Goal: Transaction & Acquisition: Purchase product/service

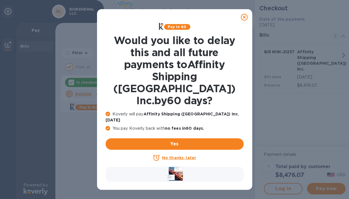
click at [188, 155] on u "No thanks, later" at bounding box center [179, 157] width 34 height 5
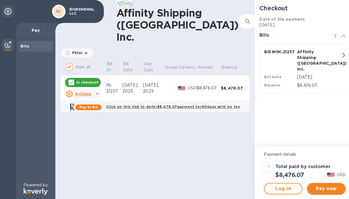
click at [325, 190] on span "Pay now" at bounding box center [326, 188] width 29 height 7
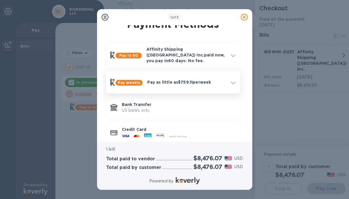
scroll to position [15, 0]
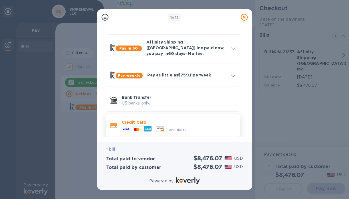
click at [151, 125] on icon at bounding box center [147, 128] width 7 height 7
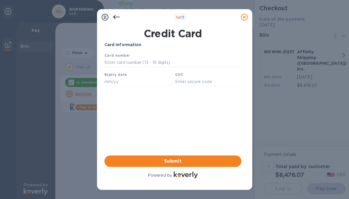
scroll to position [0, 0]
click at [135, 63] on input "text" at bounding box center [172, 62] width 137 height 9
type input "[CREDIT_CARD_NUMBER]"
type input "12/28"
type input "282"
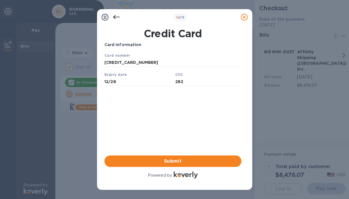
click at [201, 131] on div "Card Information Your browser does not support iframes Submit Powered by" at bounding box center [173, 110] width 137 height 137
click at [188, 165] on button "Submit" at bounding box center [173, 160] width 137 height 11
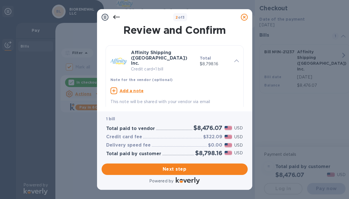
click at [245, 19] on icon at bounding box center [244, 17] width 7 height 7
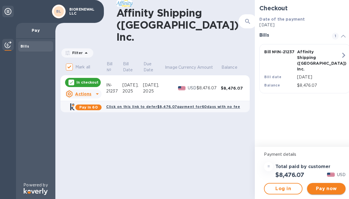
click at [324, 190] on span "Pay now" at bounding box center [326, 188] width 29 height 7
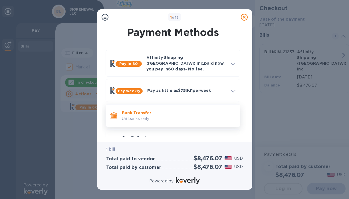
click at [137, 110] on p "Bank Transfer" at bounding box center [179, 113] width 114 height 6
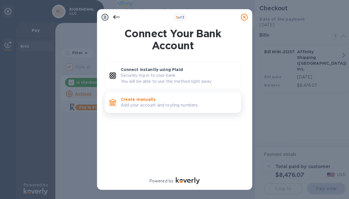
click at [141, 107] on p "Add your account and routing numbers." at bounding box center [179, 105] width 116 height 6
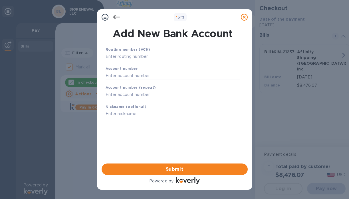
click at [133, 59] on input "text" at bounding box center [173, 56] width 135 height 9
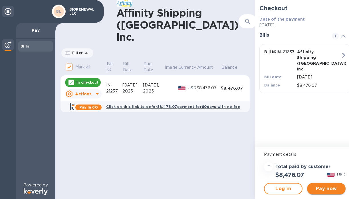
click at [318, 190] on span "Pay now" at bounding box center [326, 188] width 29 height 7
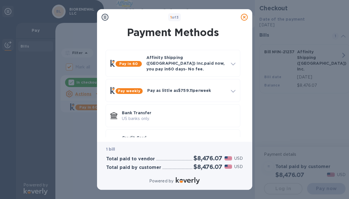
scroll to position [15, 0]
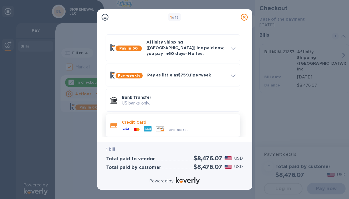
click at [176, 119] on p "Credit Card" at bounding box center [179, 122] width 114 height 6
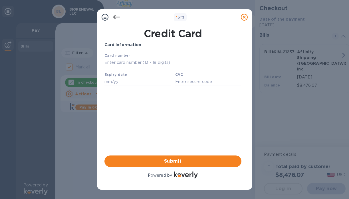
scroll to position [0, 0]
click at [144, 59] on input "text" at bounding box center [172, 62] width 137 height 9
type input "[CREDIT_CARD_NUMBER]"
type input "12/28"
type input "282"
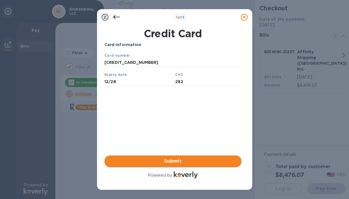
click at [199, 157] on span "Submit" at bounding box center [173, 160] width 128 height 7
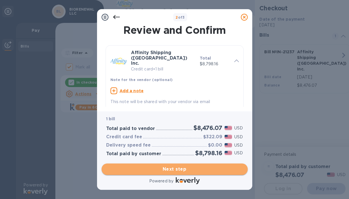
click at [215, 170] on span "Next step" at bounding box center [174, 168] width 137 height 7
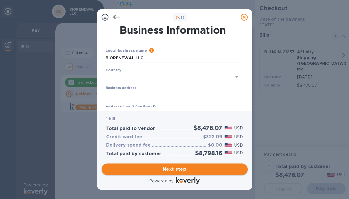
type input "[GEOGRAPHIC_DATA]"
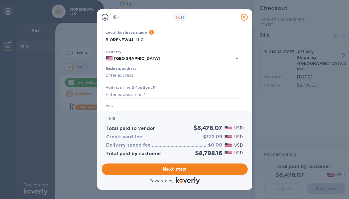
scroll to position [25, 0]
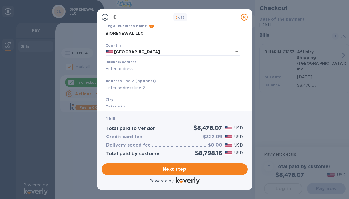
click at [159, 64] on div "Business address" at bounding box center [173, 66] width 135 height 13
click at [158, 69] on input "Business address" at bounding box center [173, 69] width 135 height 9
type input "[STREET_ADDRESS]"
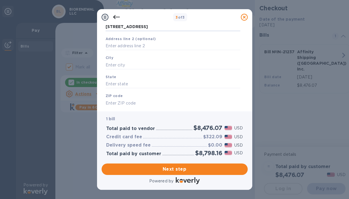
scroll to position [75, 0]
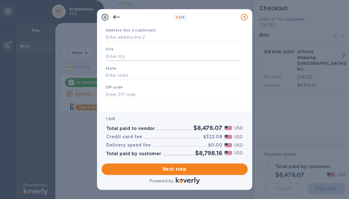
click at [141, 57] on input "text" at bounding box center [173, 56] width 135 height 9
type input "Mןשצן"
type input "FL"
click at [151, 107] on div "Legal business name Please provide the legal name that appears on your SS-4 for…" at bounding box center [172, 42] width 139 height 140
click at [143, 95] on input "33317" at bounding box center [173, 94] width 135 height 9
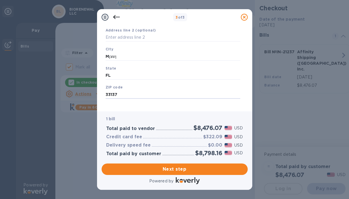
type input "33137"
click at [151, 103] on div "Save" at bounding box center [172, 103] width 139 height 5
click at [166, 169] on span "Next step" at bounding box center [174, 168] width 137 height 7
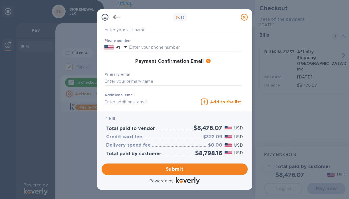
scroll to position [65, 0]
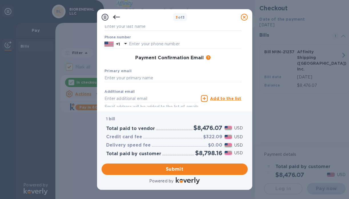
click at [117, 20] on icon at bounding box center [116, 17] width 7 height 7
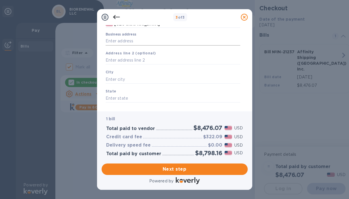
scroll to position [49, 0]
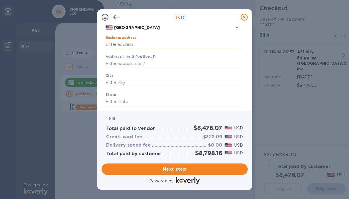
click at [125, 44] on input "Business address" at bounding box center [173, 44] width 135 height 9
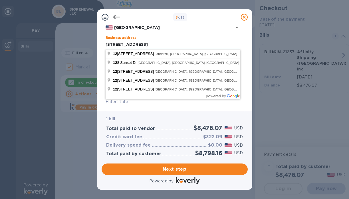
click at [145, 45] on input "[STREET_ADDRESS]" at bounding box center [173, 44] width 135 height 9
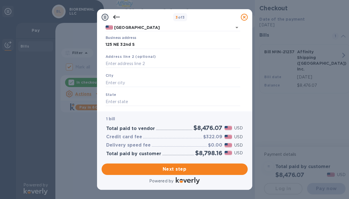
click at [162, 39] on div "Business address [STREET_ADDRESS]" at bounding box center [173, 42] width 135 height 13
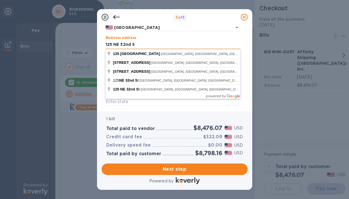
click at [150, 41] on input "125 NE 32nd S" at bounding box center [173, 44] width 135 height 9
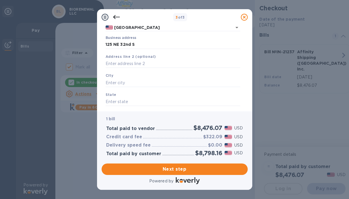
type input "[STREET_ADDRESS]"
type input "[GEOGRAPHIC_DATA]"
type input "FL"
type input "33137"
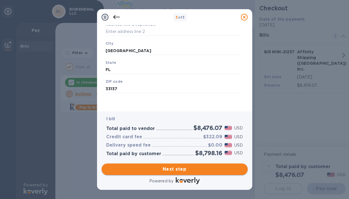
click at [198, 167] on span "Next step" at bounding box center [174, 168] width 137 height 7
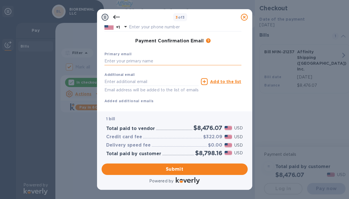
click at [169, 59] on input "text" at bounding box center [173, 61] width 137 height 9
type input "[EMAIL_ADDRESS][DOMAIN_NAME]"
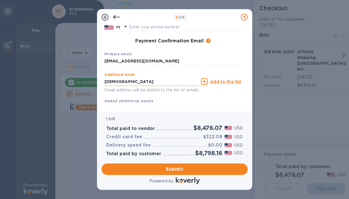
type input "[EMAIL_ADDRESS][DOMAIN_NAME]"
type input "Juval"
type input "[PERSON_NAME]"
type input "5618035311"
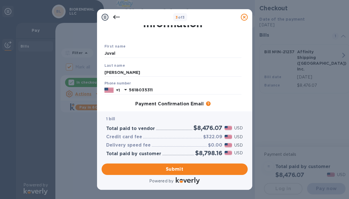
scroll to position [95, 0]
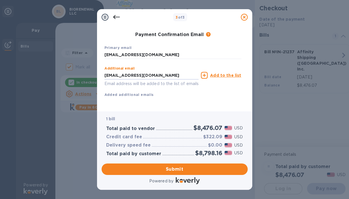
click at [210, 72] on div "Add to the list" at bounding box center [221, 75] width 40 height 7
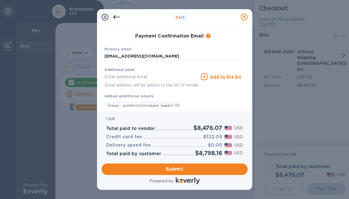
scroll to position [106, 0]
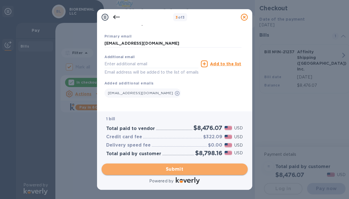
click at [198, 171] on span "Submit" at bounding box center [174, 168] width 137 height 7
click at [195, 170] on span "Submit" at bounding box center [174, 168] width 137 height 7
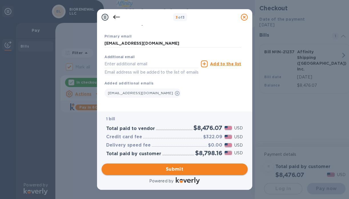
click at [184, 166] on span "Submit" at bounding box center [174, 168] width 137 height 7
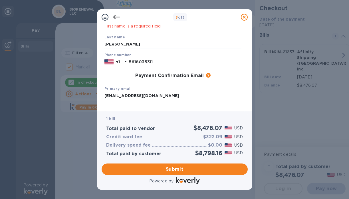
scroll to position [0, 0]
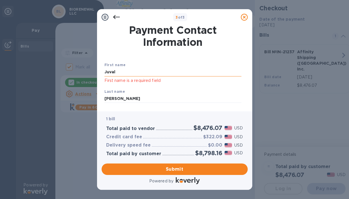
click at [173, 74] on input "Juval" at bounding box center [173, 72] width 137 height 9
click at [157, 74] on input "Juval" at bounding box center [173, 72] width 137 height 9
type input "Juval"
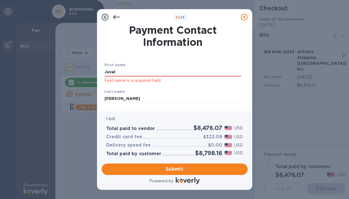
click at [185, 63] on div "First name Juval First name is a required field" at bounding box center [173, 72] width 142 height 27
click at [173, 89] on div "Last name [PERSON_NAME]" at bounding box center [173, 95] width 142 height 19
click at [167, 96] on input "[PERSON_NAME]" at bounding box center [173, 98] width 137 height 9
click at [164, 92] on div "Last name [PERSON_NAME]" at bounding box center [173, 95] width 142 height 19
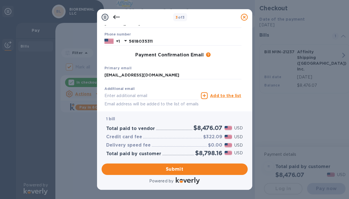
scroll to position [114, 0]
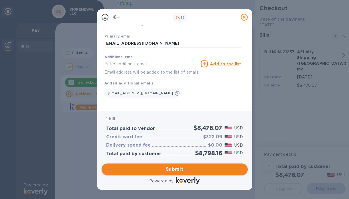
click at [163, 167] on span "Submit" at bounding box center [174, 168] width 137 height 7
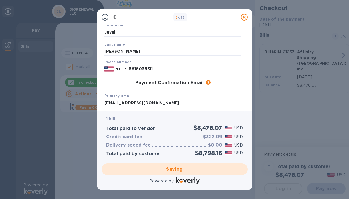
scroll to position [40, 0]
checkbox input "false"
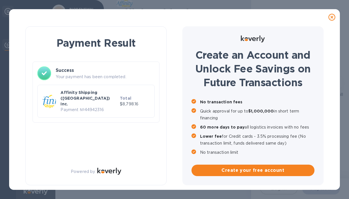
scroll to position [0, 0]
